Goal: Task Accomplishment & Management: Use online tool/utility

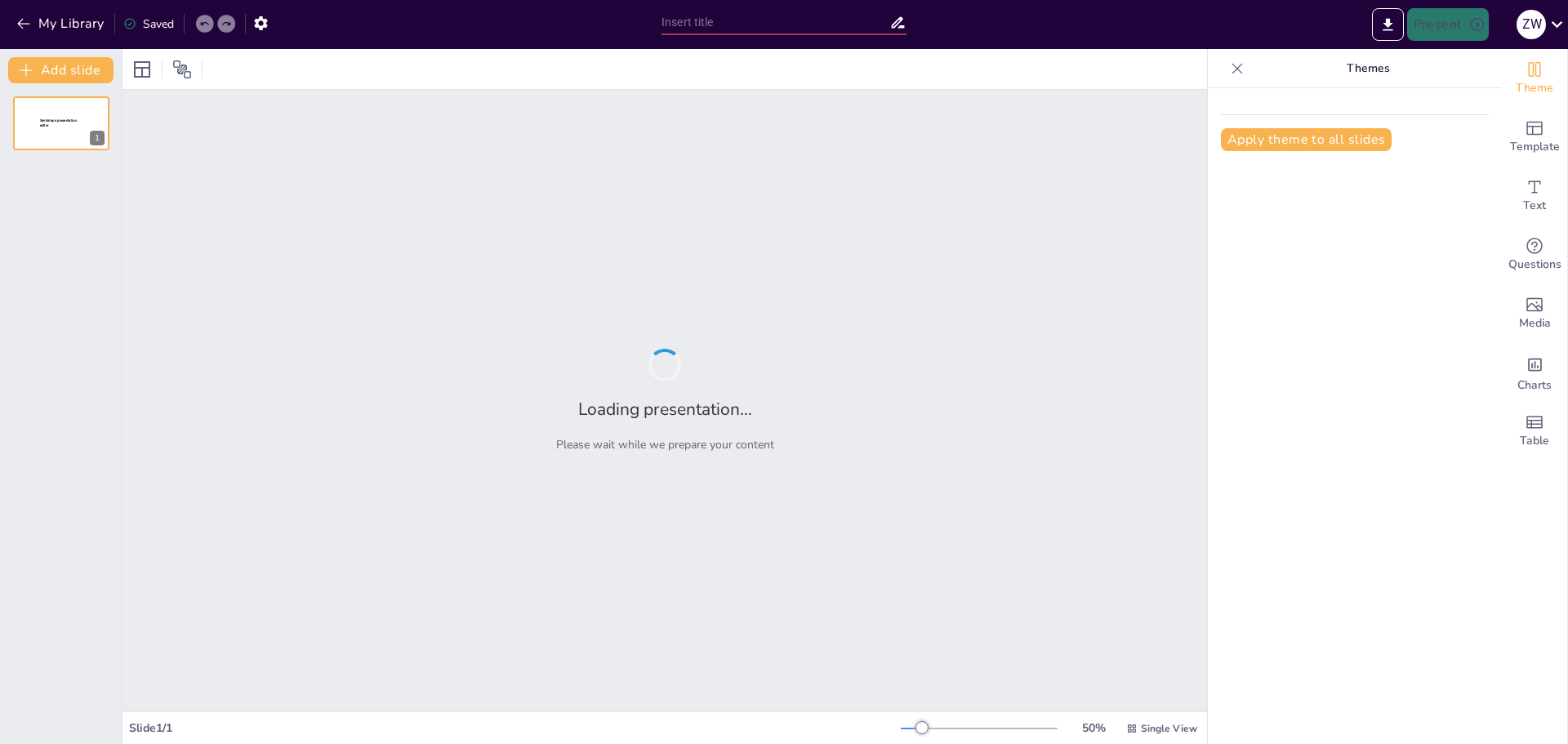
type input "Cultural Influences in Architectural Styles: A Historical Perspective"
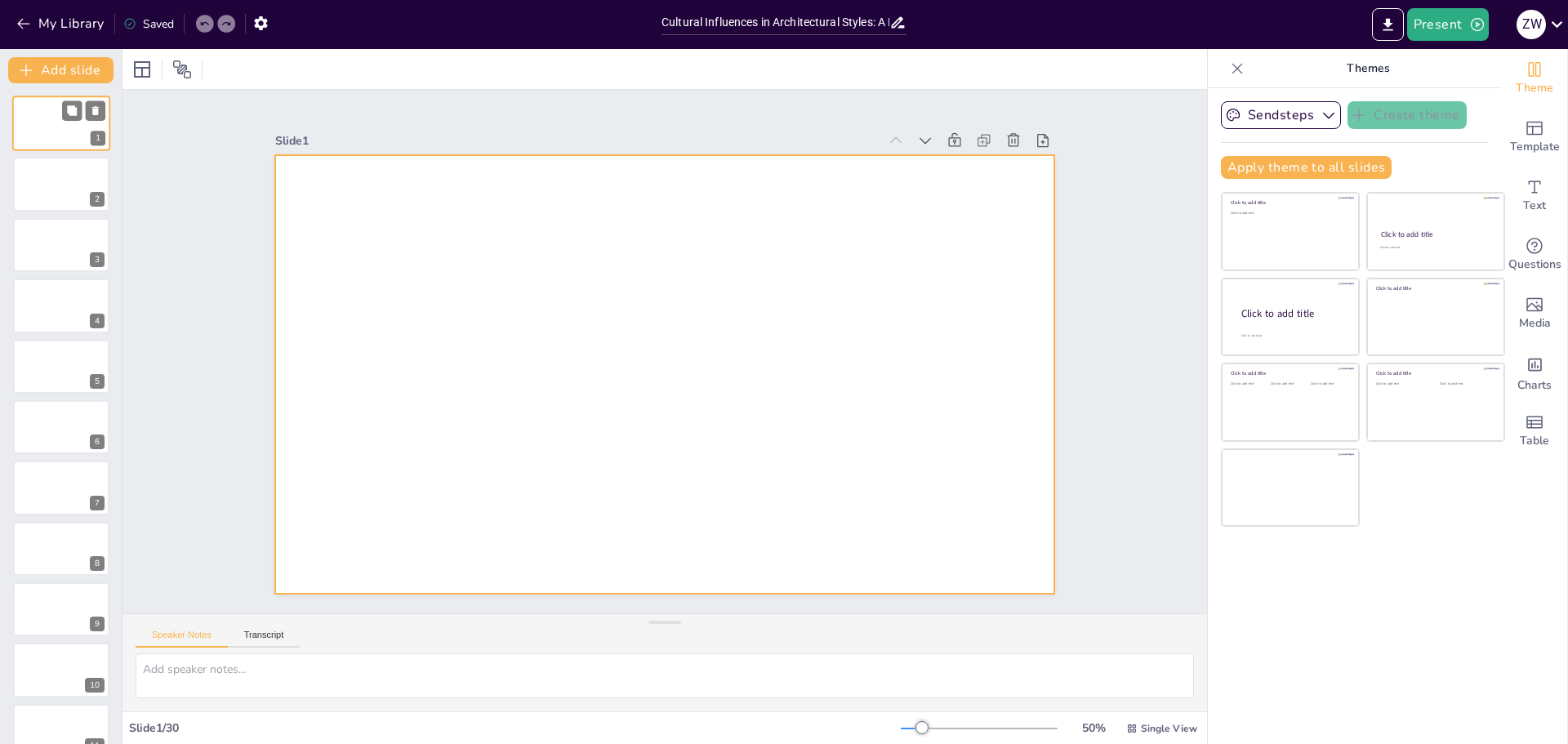
click at [42, 135] on div at bounding box center [61, 123] width 98 height 56
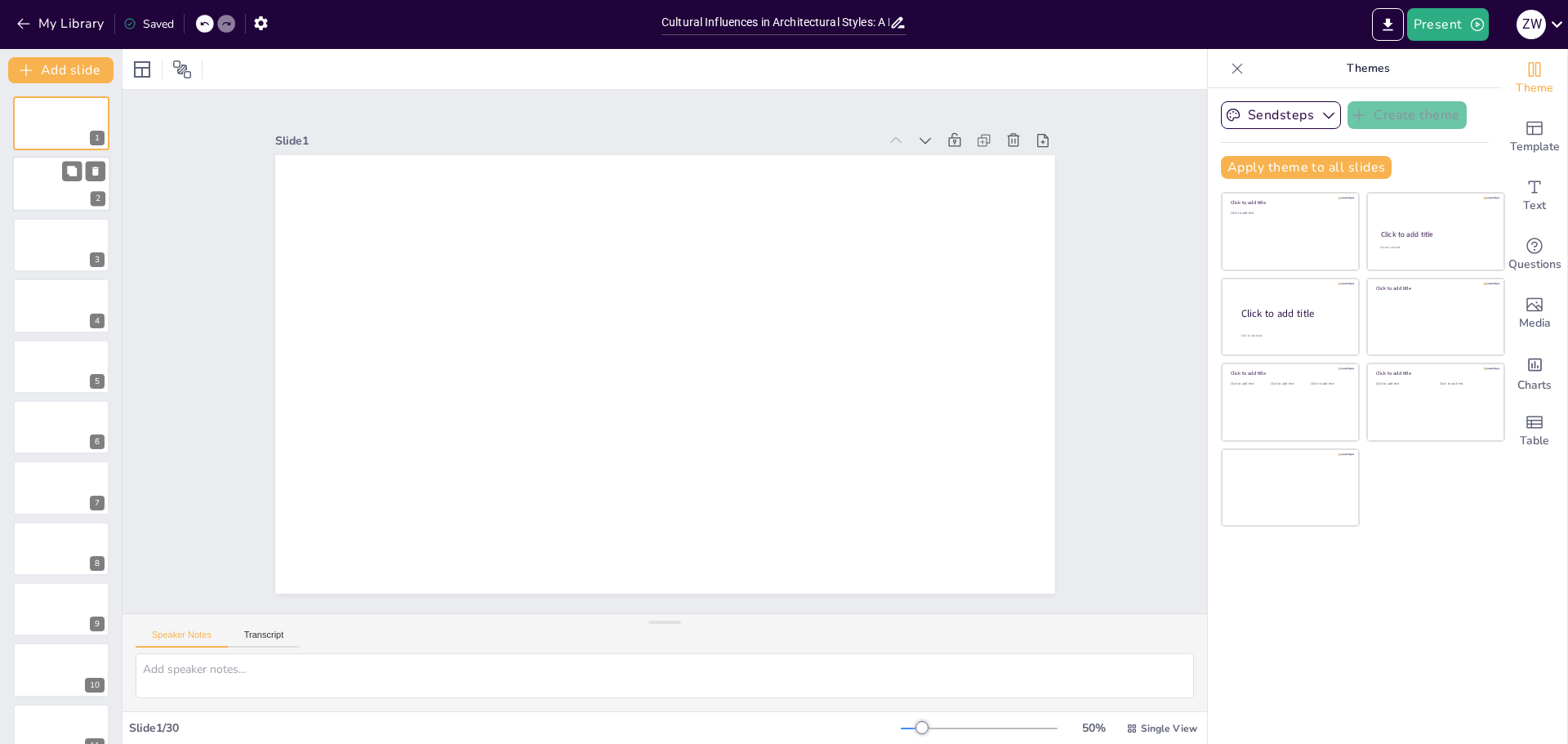
click at [61, 183] on div at bounding box center [61, 184] width 98 height 56
type textarea "The evolution of architecture is deeply intertwined with societal changes, show…"
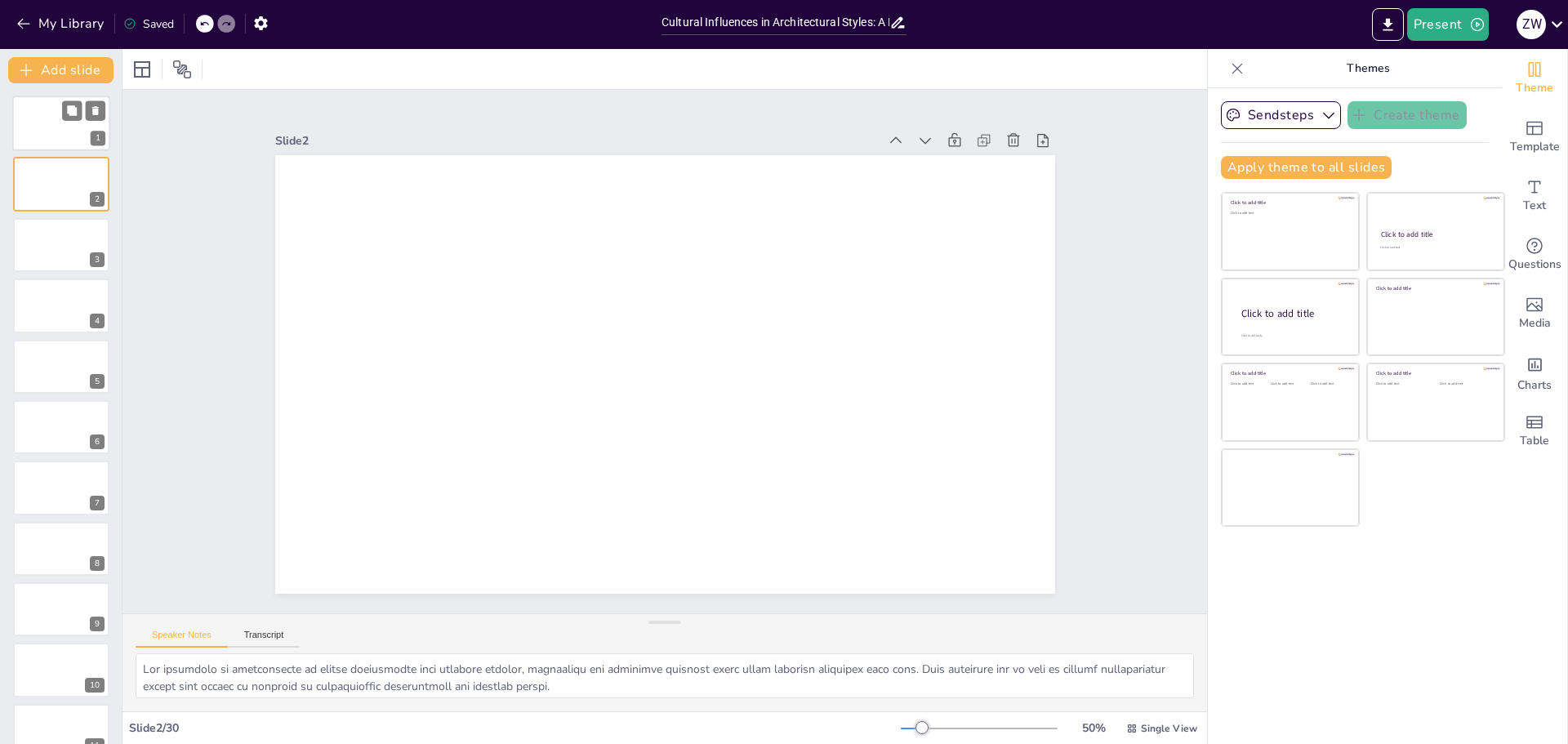
click at [61, 122] on div at bounding box center [61, 123] width 98 height 56
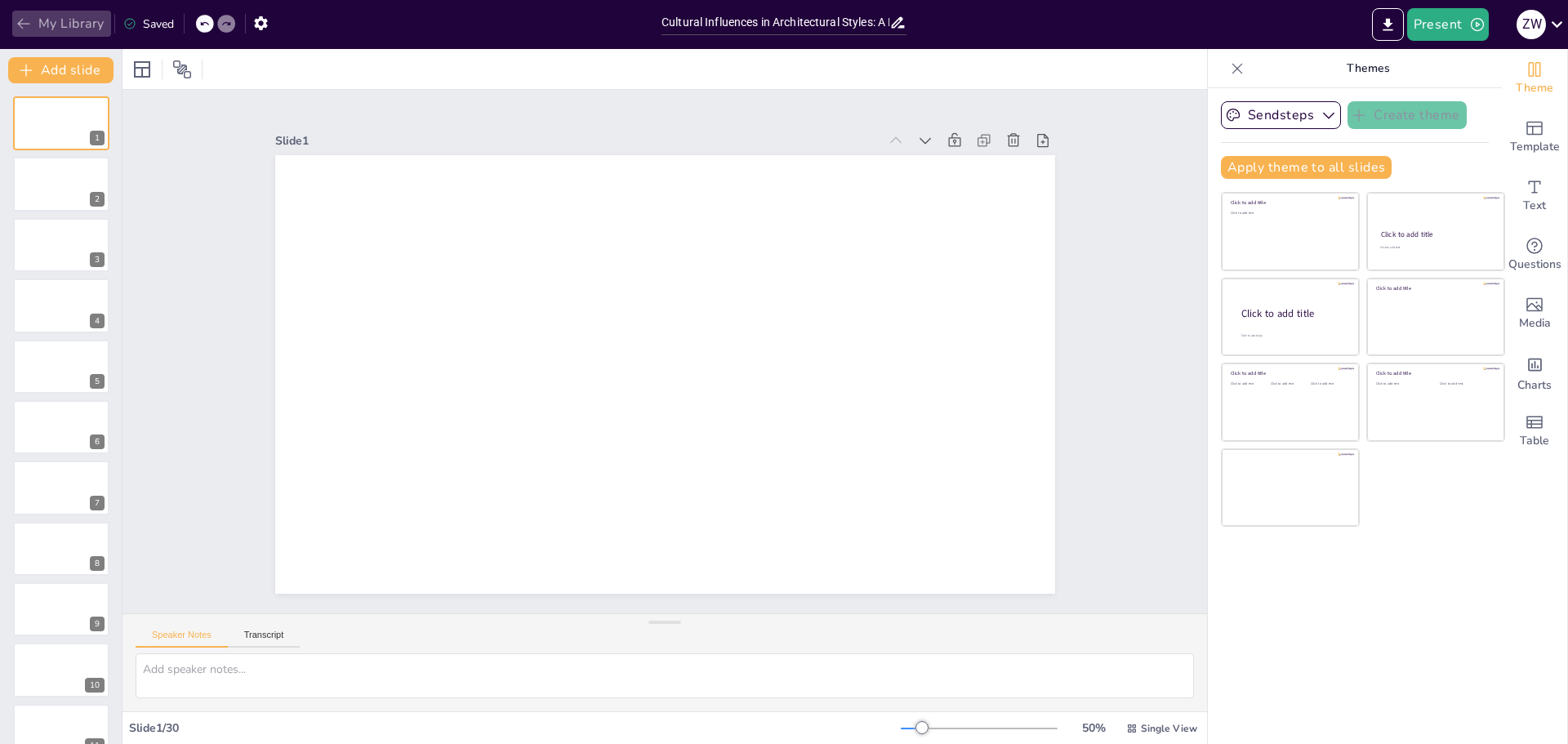
click at [26, 22] on icon "button" at bounding box center [23, 23] width 17 height 17
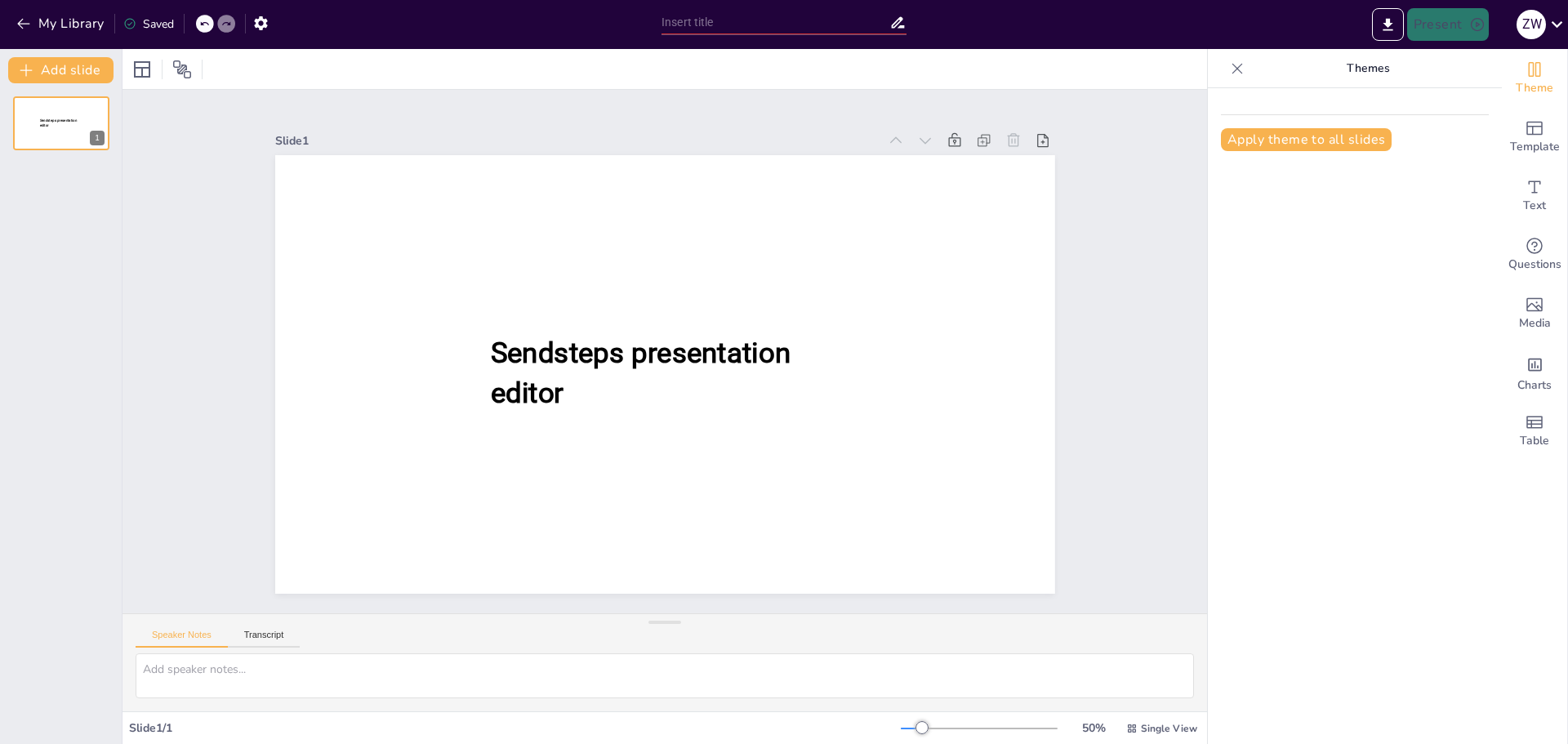
type input "Cultural Influences in Architectural Styles: A Historical Perspective"
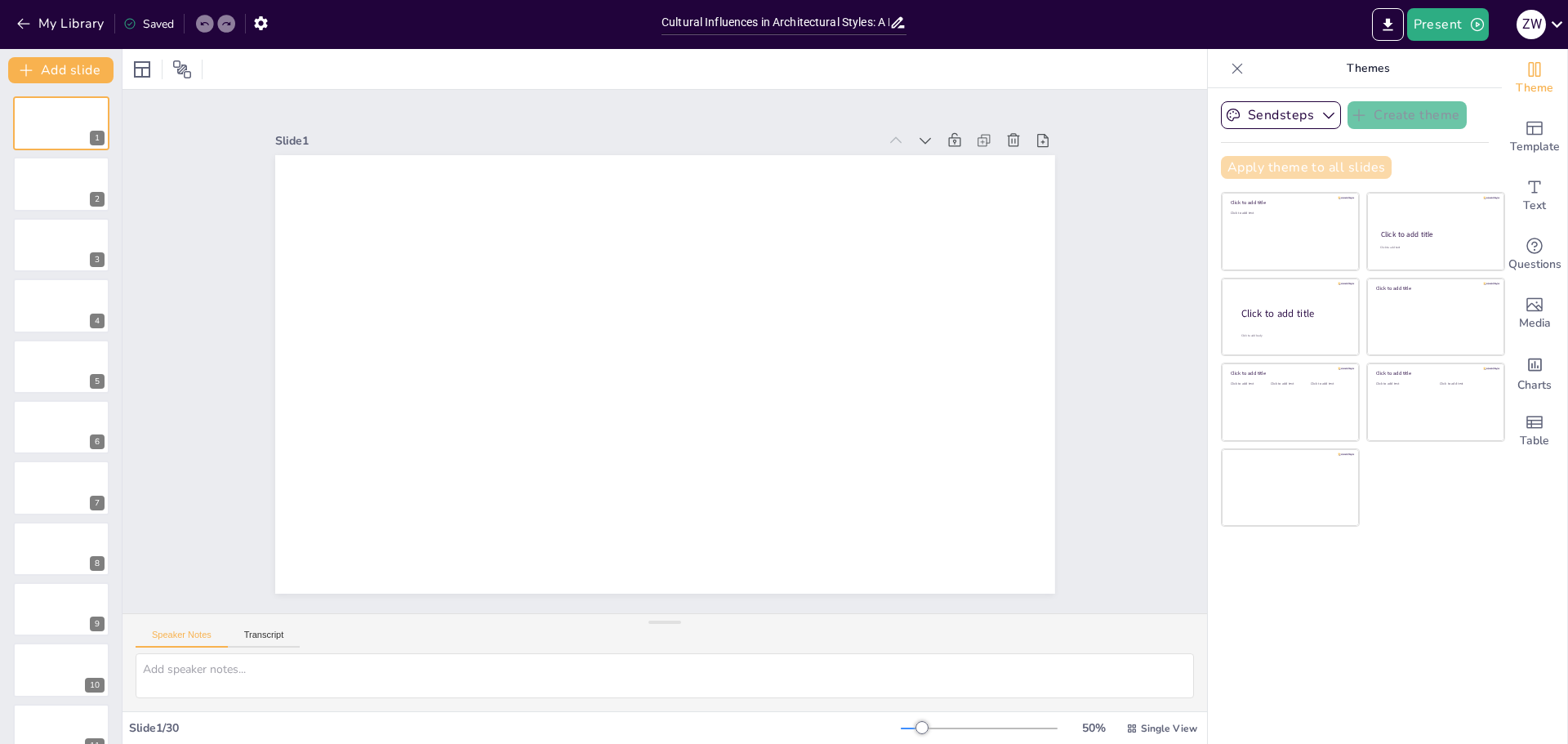
click at [1232, 168] on button "Apply theme to all slides" at bounding box center [1306, 167] width 171 height 22
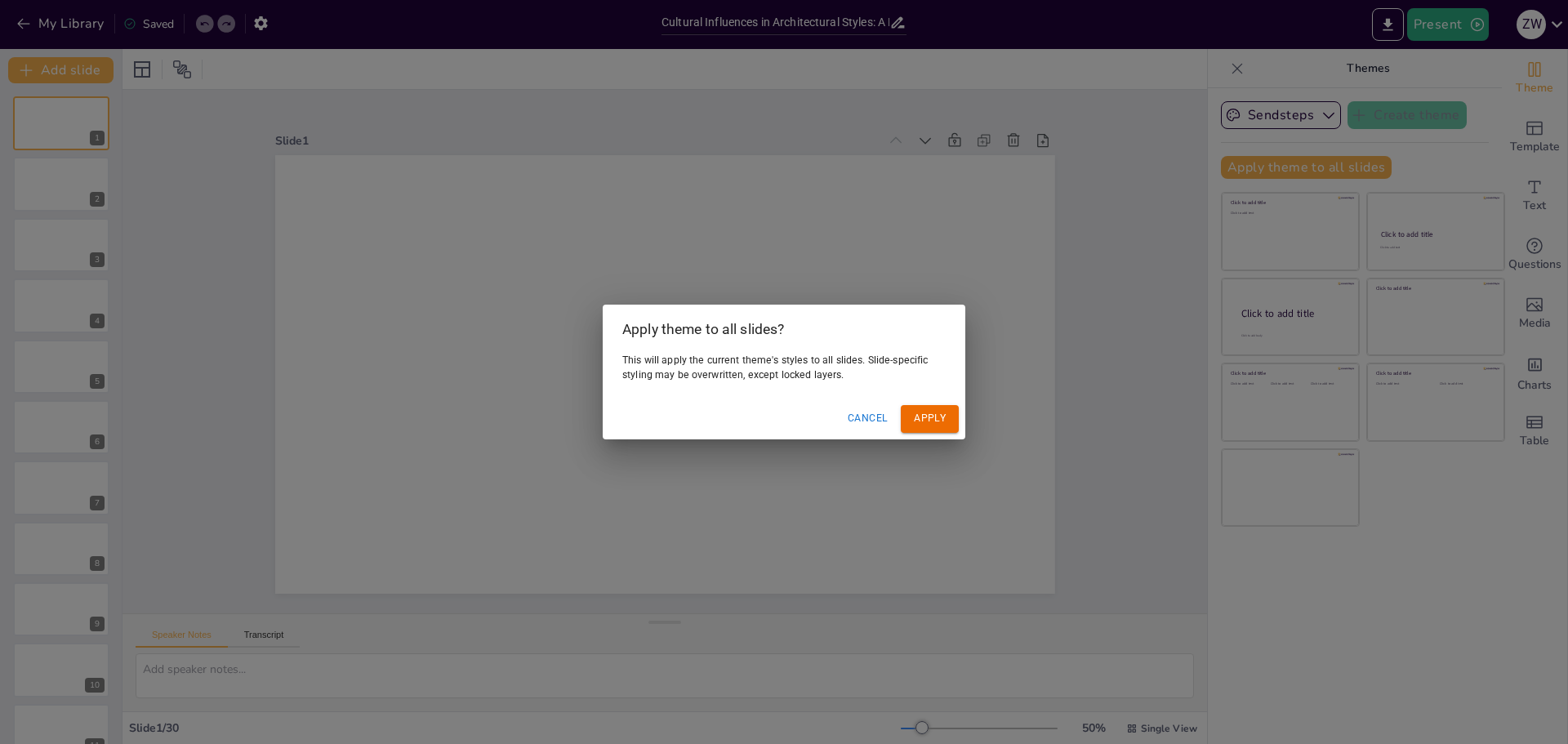
click at [926, 420] on button "Apply" at bounding box center [929, 418] width 58 height 27
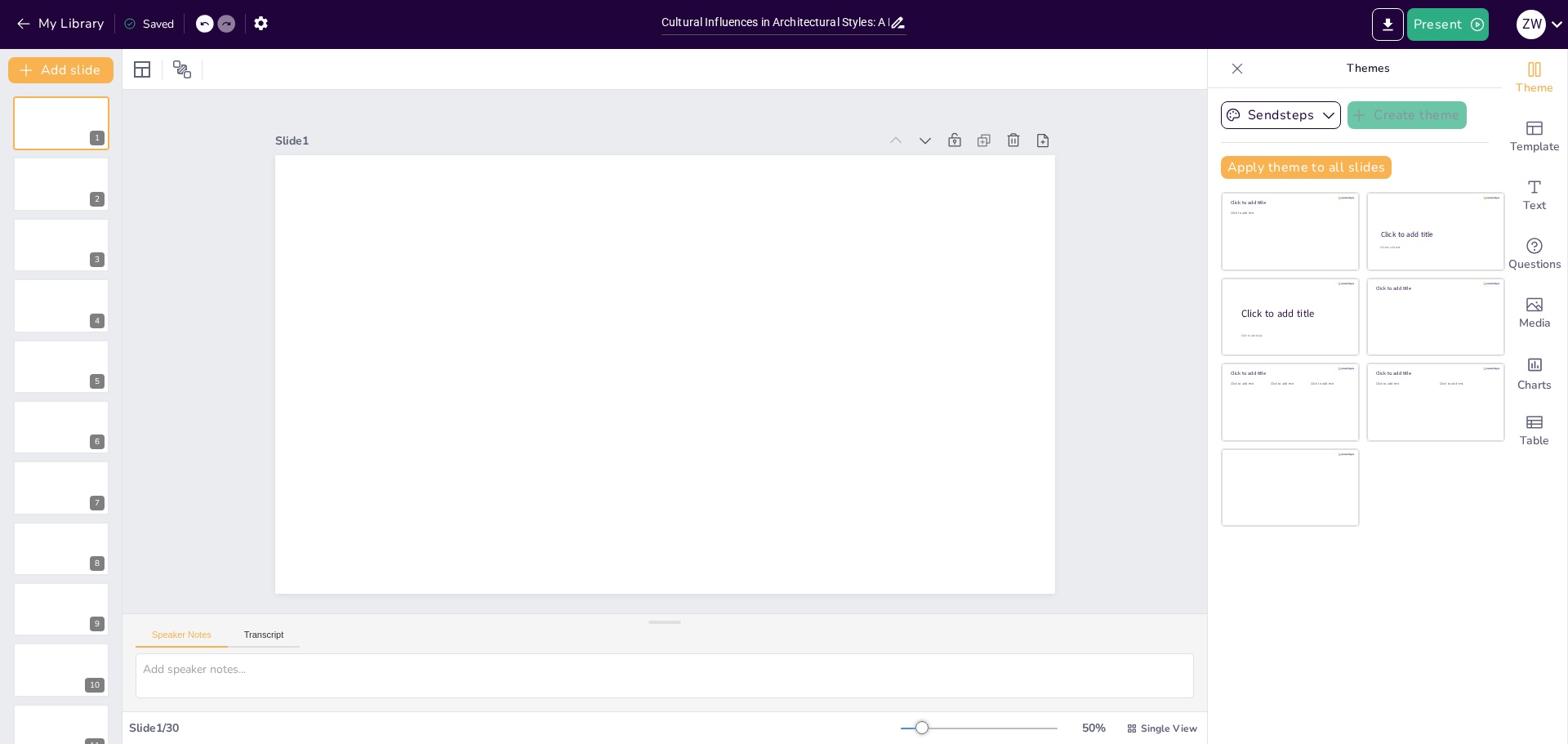
click at [47, 256] on div at bounding box center [61, 245] width 98 height 56
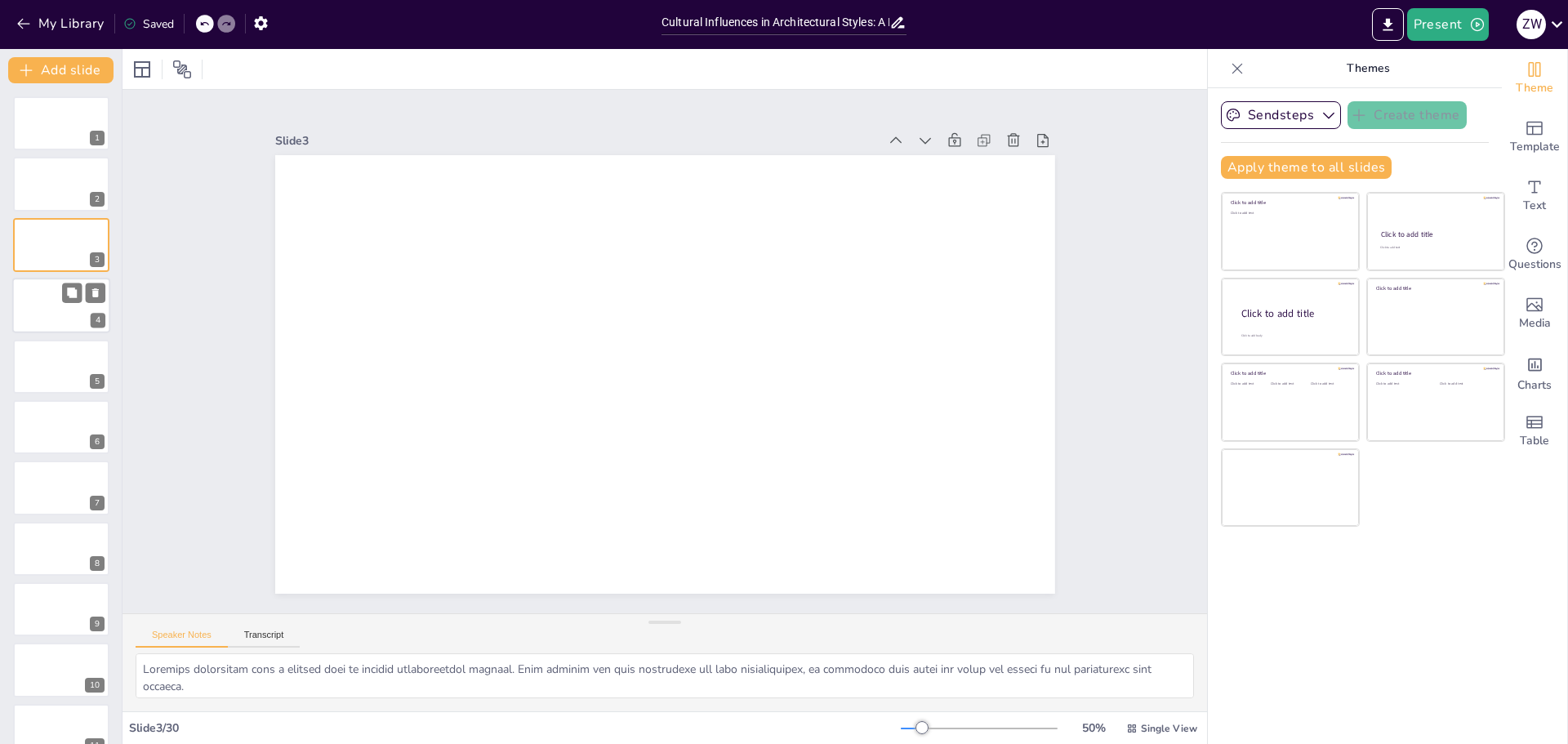
click at [54, 289] on div at bounding box center [61, 305] width 98 height 56
type textarea "The foundational principles established by ancient civilizations are crucial fo…"
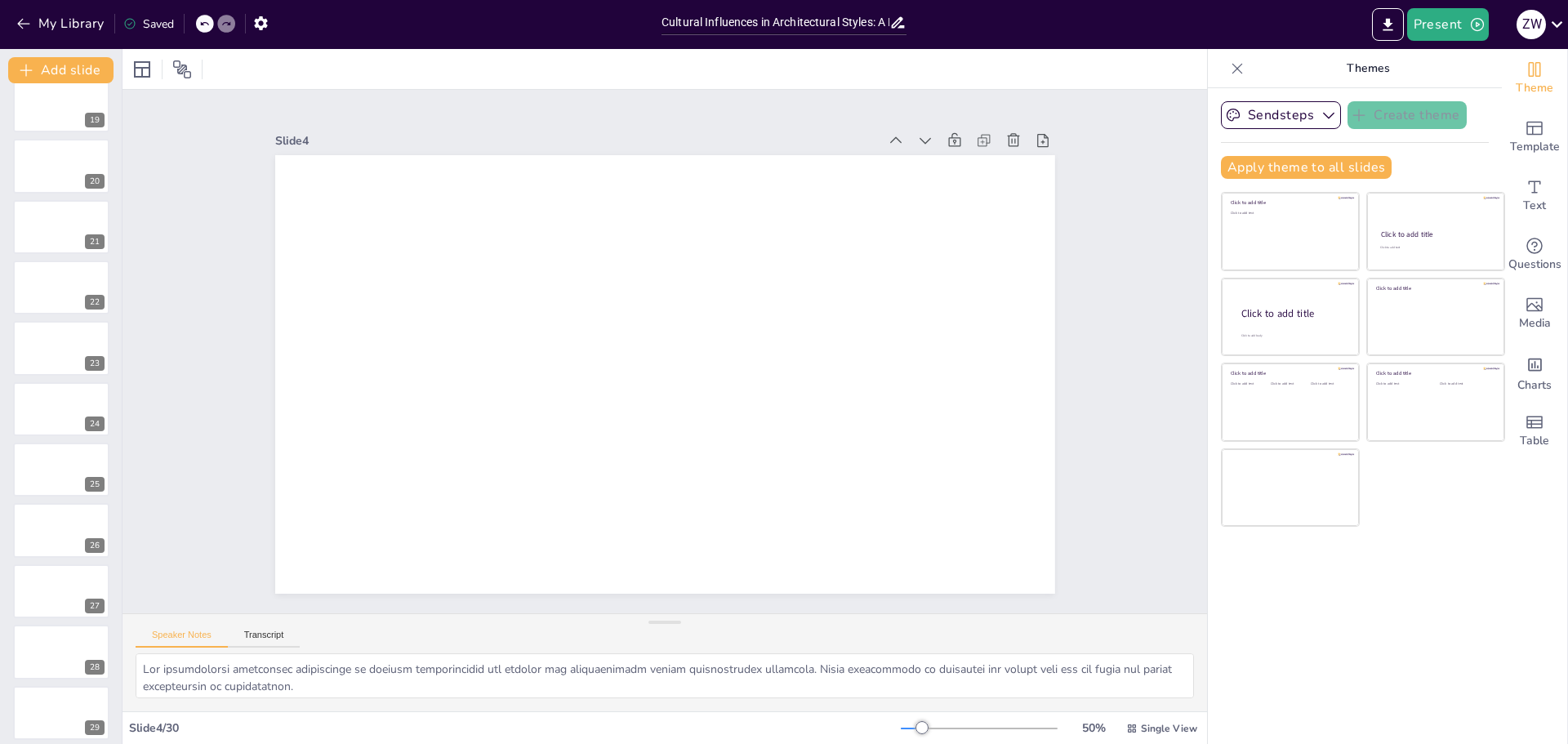
scroll to position [1181, 0]
click at [47, 397] on div at bounding box center [61, 400] width 98 height 56
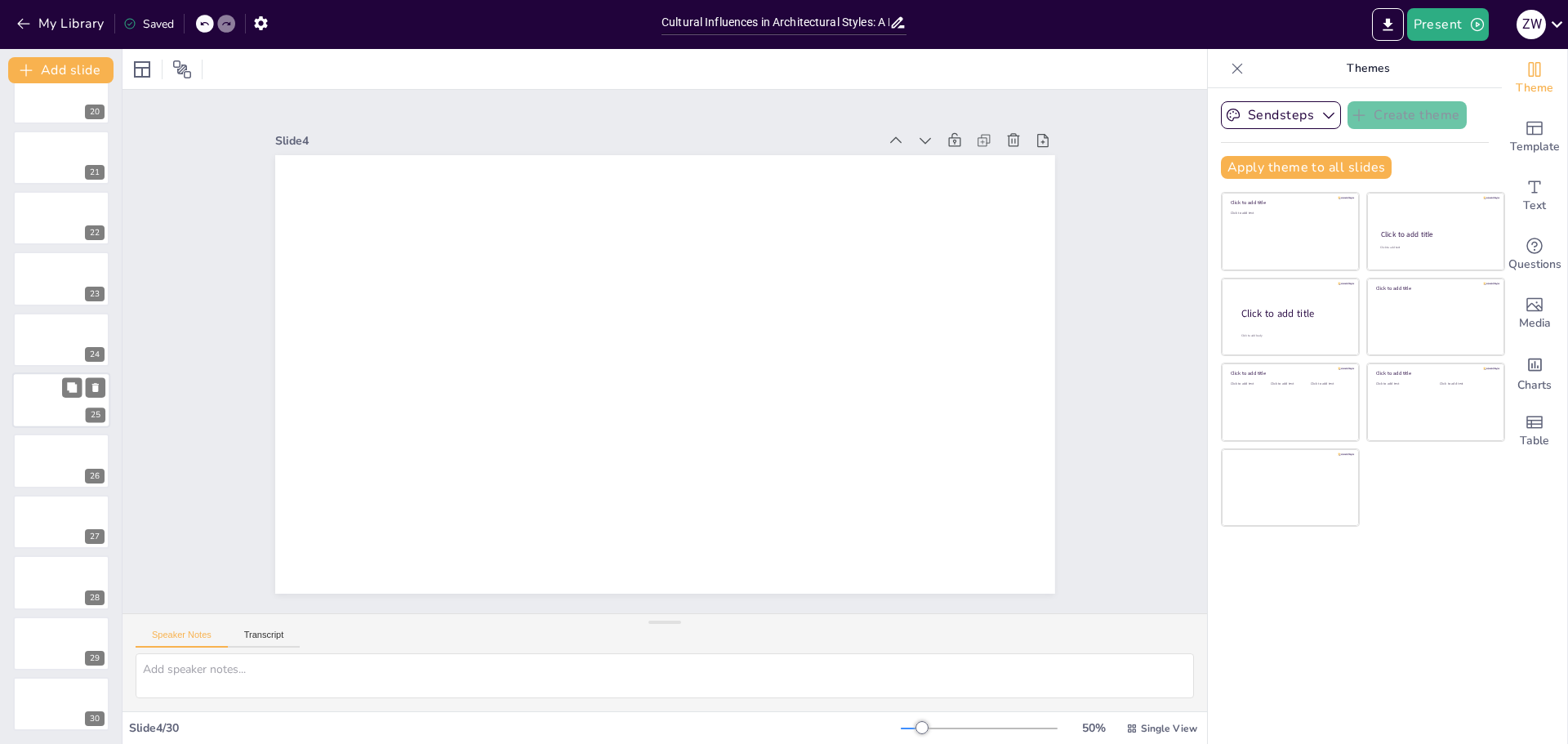
scroll to position [1168, 0]
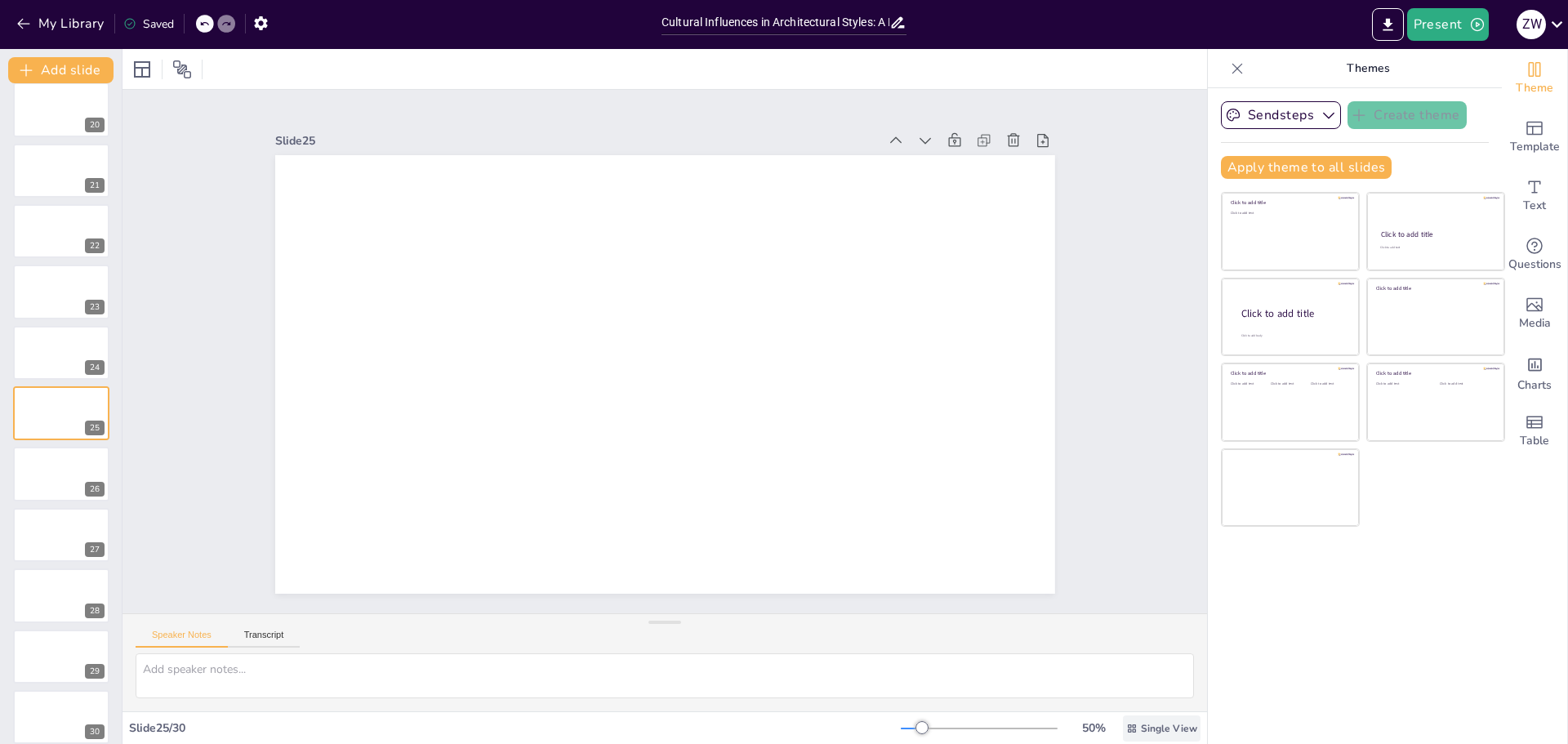
click at [1141, 731] on span "Single View" at bounding box center [1169, 727] width 57 height 13
click at [1127, 694] on span "List View" at bounding box center [1138, 692] width 86 height 16
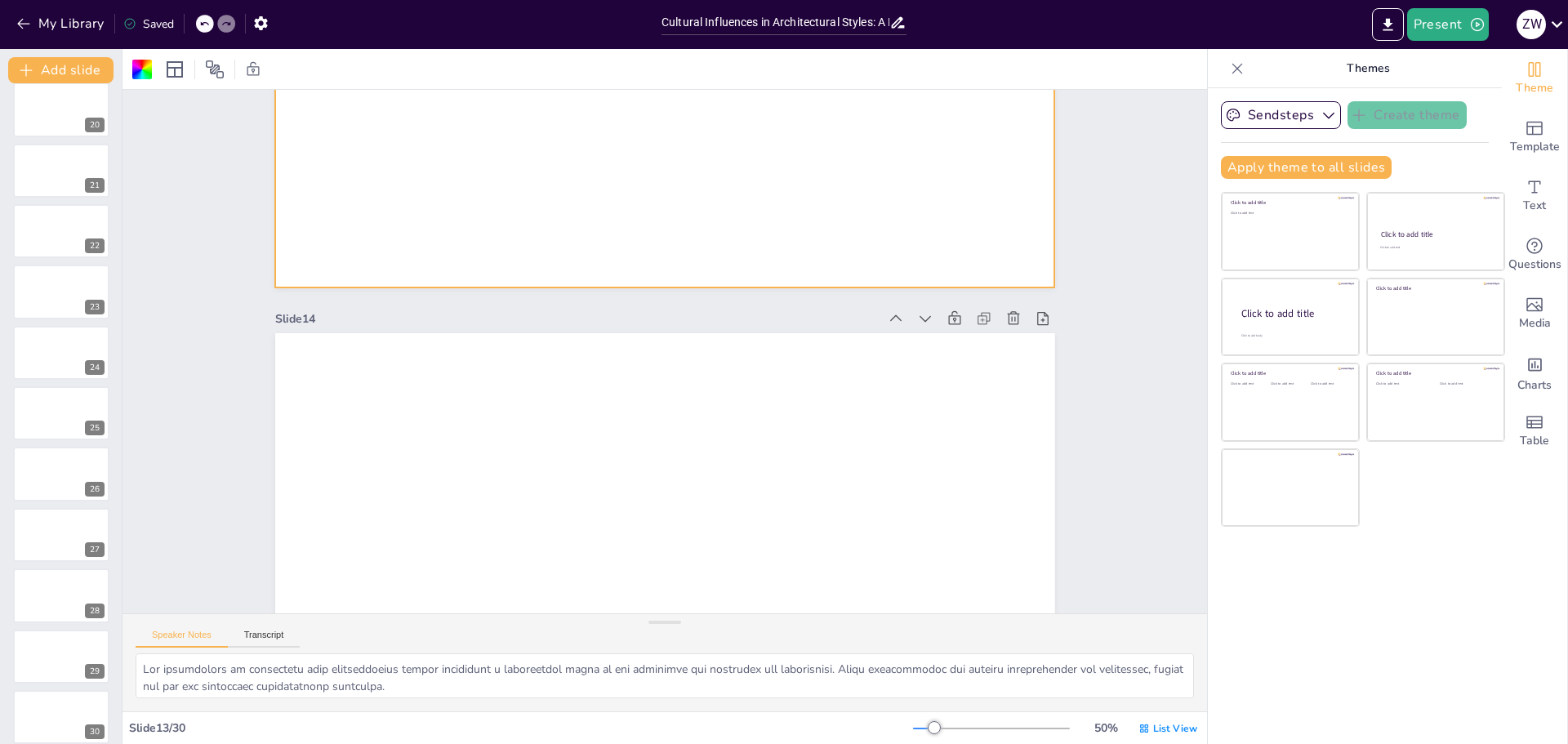
type textarea "Architecture as a reflection of cultural identity highlights the importance of …"
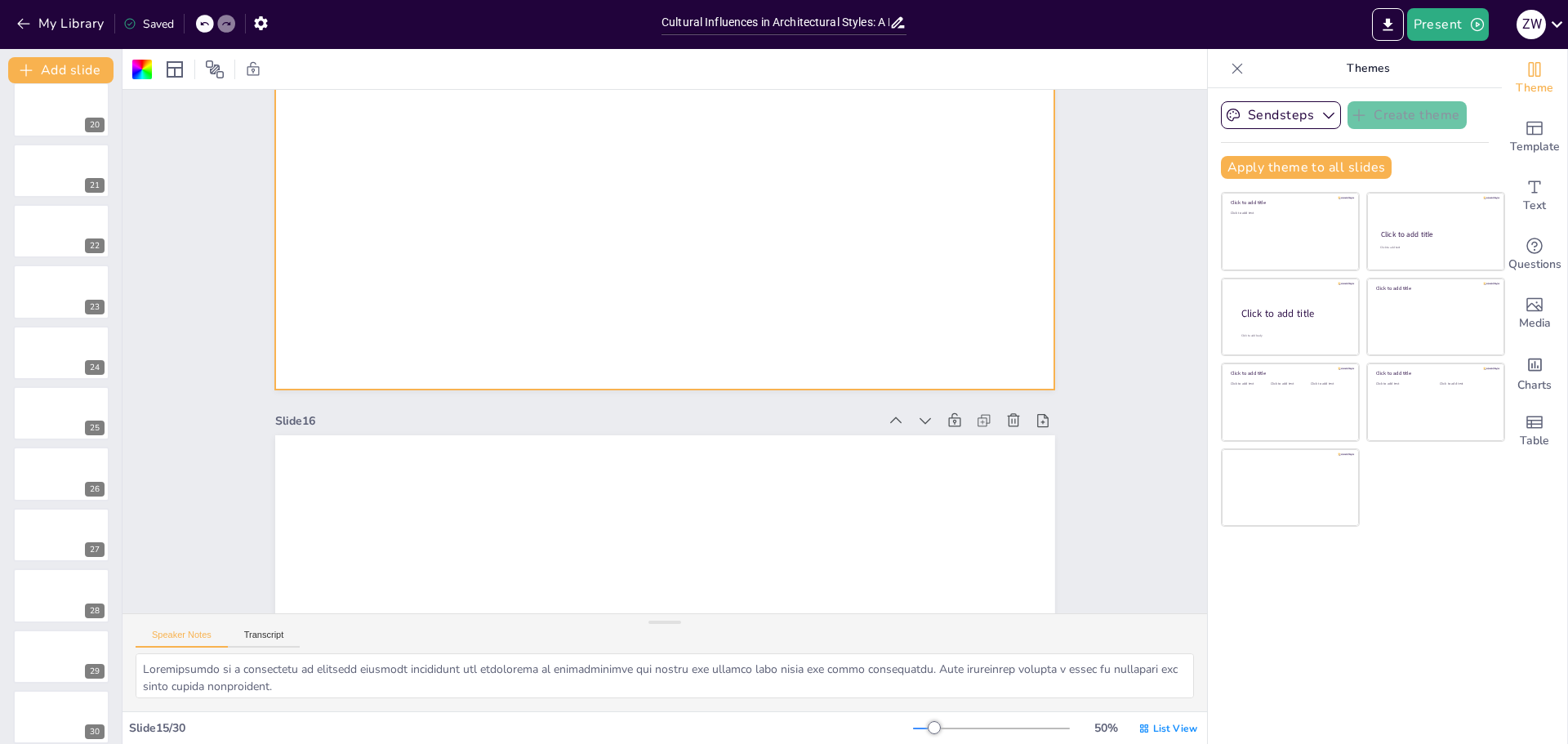
scroll to position [7050, 0]
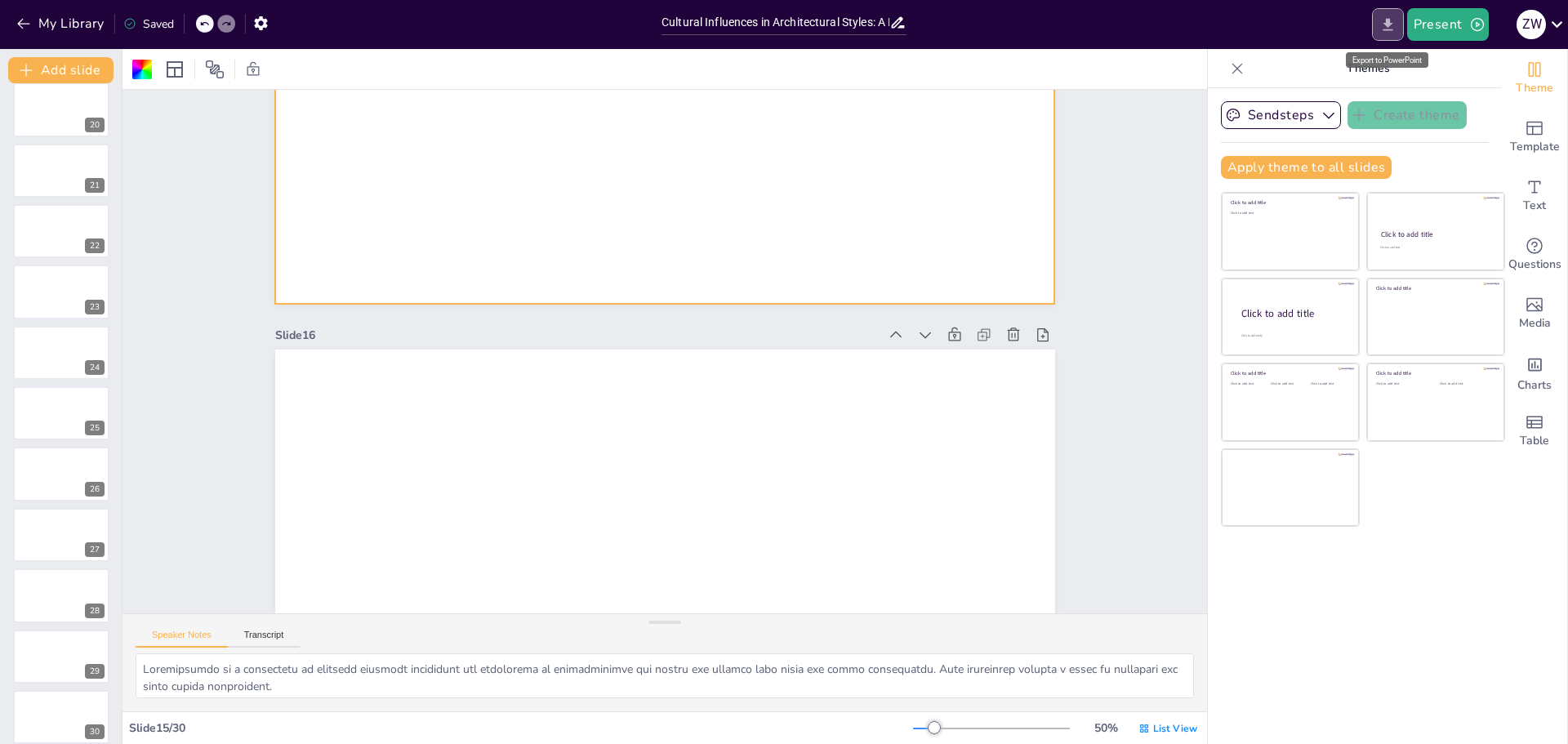
click at [1393, 22] on icon "Export to PowerPoint" at bounding box center [1388, 25] width 18 height 18
click at [64, 26] on button "My Library" at bounding box center [61, 23] width 98 height 26
